Goal: Task Accomplishment & Management: Manage account settings

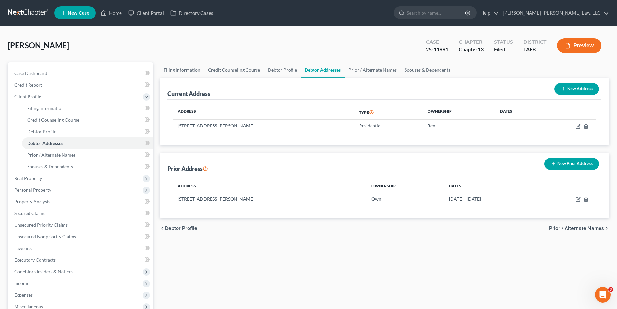
click at [33, 15] on link at bounding box center [28, 13] width 41 height 12
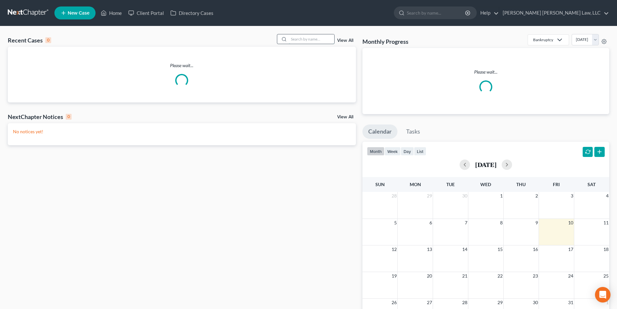
click at [307, 41] on input "search" at bounding box center [311, 38] width 45 height 9
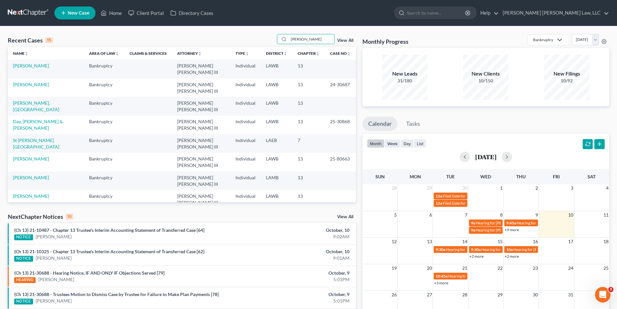
drag, startPoint x: 310, startPoint y: 40, endPoint x: 273, endPoint y: 39, distance: 36.9
click at [273, 39] on div "Recent Cases 15 PAIGE View All" at bounding box center [182, 40] width 348 height 13
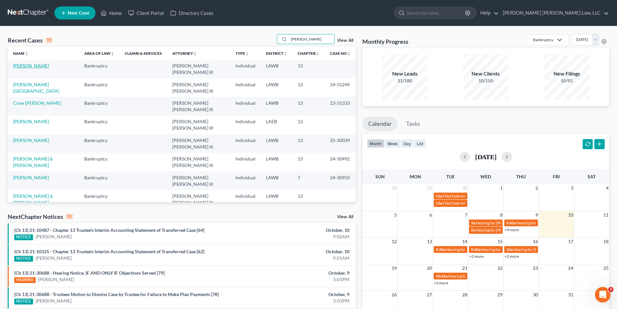
type input "PAIGE"
click at [26, 66] on link "Paige, Mary" at bounding box center [31, 66] width 36 height 6
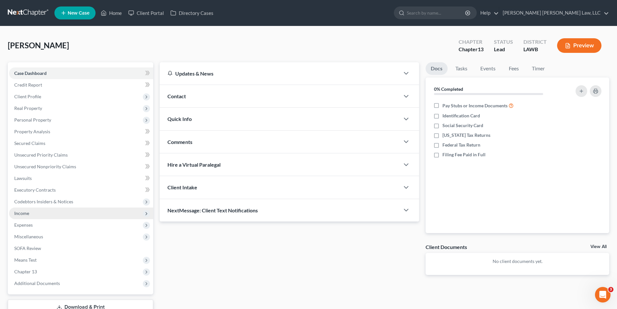
click at [19, 213] on span "Income" at bounding box center [21, 213] width 15 height 6
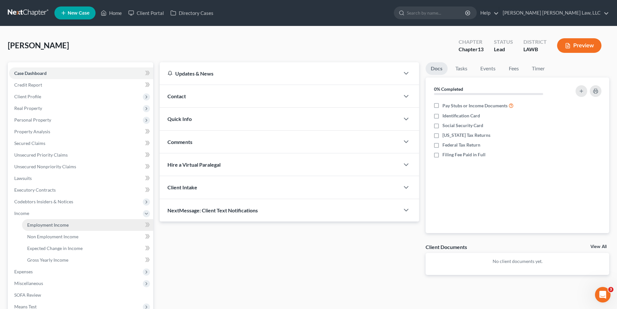
click at [42, 225] on span "Employment Income" at bounding box center [47, 225] width 41 height 6
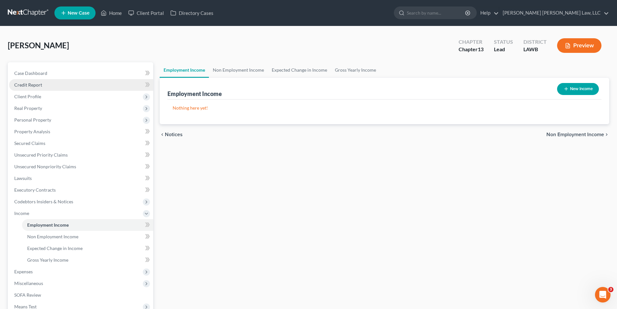
click at [20, 88] on link "Credit Report" at bounding box center [81, 85] width 144 height 12
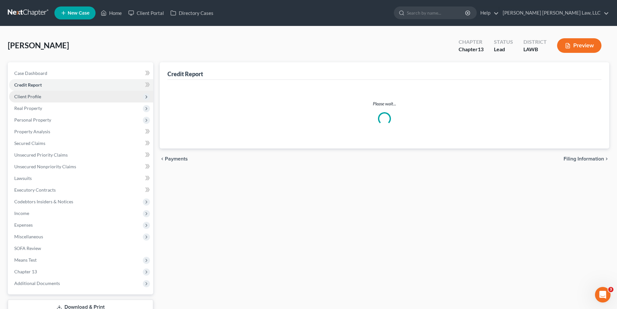
click at [28, 96] on span "Client Profile" at bounding box center [27, 97] width 27 height 6
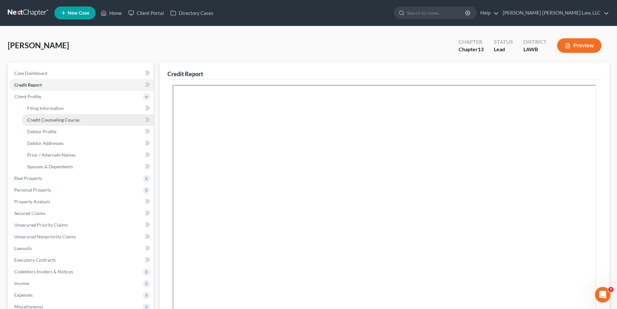
click at [40, 118] on span "Credit Counseling Course" at bounding box center [53, 120] width 52 height 6
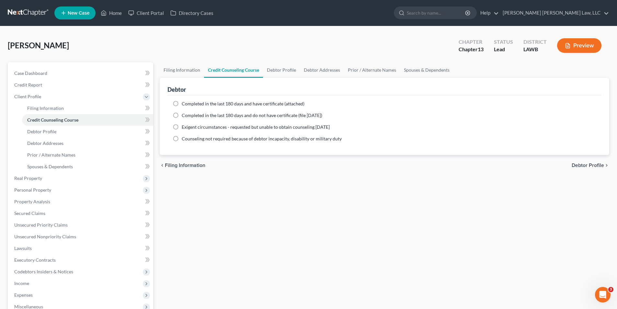
click at [182, 116] on label "Completed in the last 180 days and do not have certificate (file within 14 days)" at bounding box center [252, 115] width 141 height 6
click at [184, 116] on input "Completed in the last 180 days and do not have certificate (file within 14 days)" at bounding box center [186, 114] width 4 height 4
radio input "true"
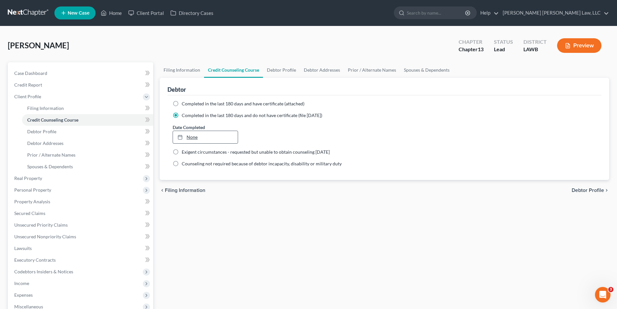
click at [194, 141] on link "None" at bounding box center [205, 137] width 64 height 12
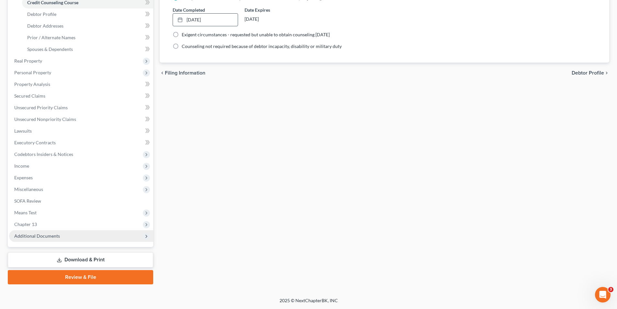
click at [37, 235] on span "Additional Documents" at bounding box center [37, 236] width 46 height 6
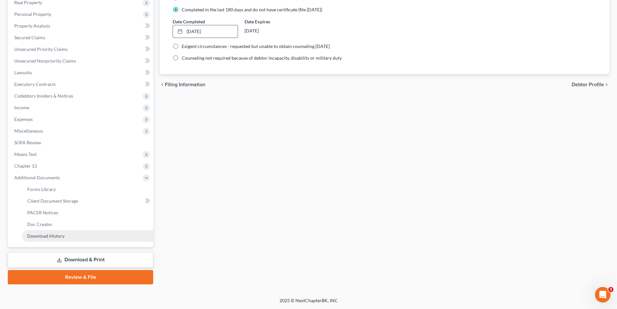
scroll to position [106, 0]
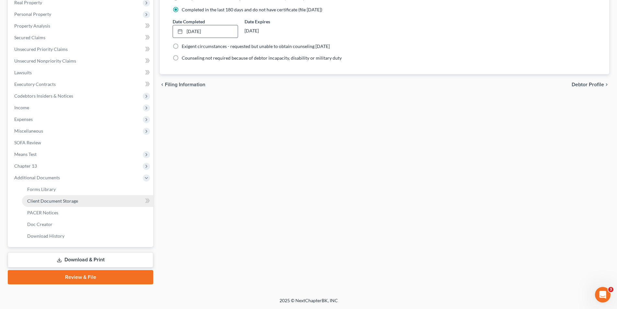
click at [53, 201] on span "Client Document Storage" at bounding box center [52, 201] width 51 height 6
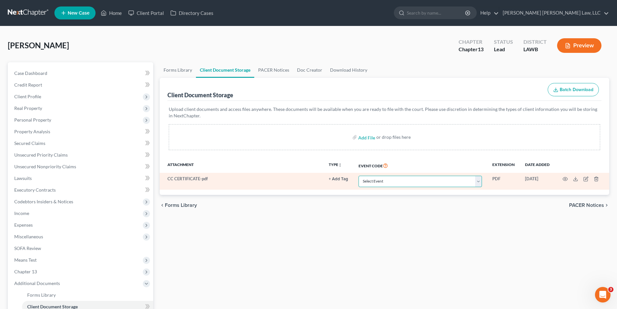
click at [366, 178] on select "Select Event 20 Largest Unsecured Creditors Amended Creditor Matrix (Fee) Amend…" at bounding box center [419, 180] width 123 height 11
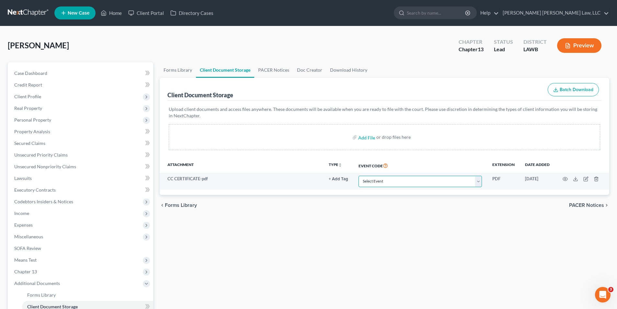
select select "9"
click at [358, 175] on select "Select Event 20 Largest Unsecured Creditors Amended Creditor Matrix (Fee) Amend…" at bounding box center [419, 180] width 123 height 11
click at [298, 227] on div "Forms Library Client Document Storage PACER Notices Doc Creator Download Histor…" at bounding box center [384, 225] width 456 height 327
